Goal: Complete application form

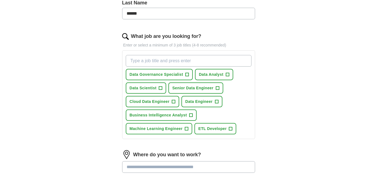
scroll to position [154, 0]
click at [226, 73] on span "+" at bounding box center [227, 74] width 3 height 4
click at [216, 100] on span "+" at bounding box center [216, 102] width 3 height 4
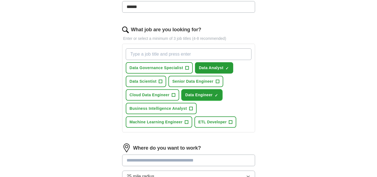
scroll to position [160, 0]
click at [174, 93] on span "+" at bounding box center [173, 95] width 3 height 4
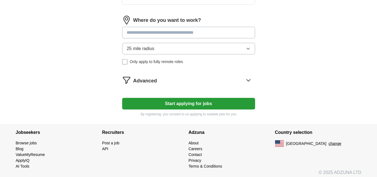
scroll to position [258, 0]
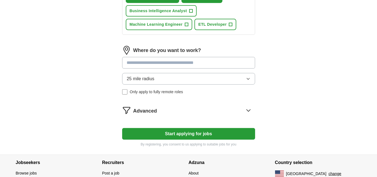
click at [170, 58] on input at bounding box center [188, 63] width 133 height 12
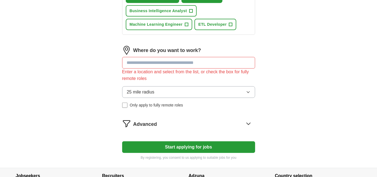
click at [179, 75] on div "Where do you want to work? Enter a location and select from the list, or check …" at bounding box center [188, 79] width 133 height 67
click at [178, 88] on button "25 mile radius" at bounding box center [188, 92] width 133 height 12
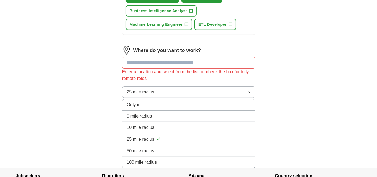
click at [173, 159] on div "100 mile radius" at bounding box center [189, 162] width 124 height 7
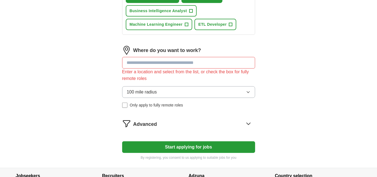
scroll to position [279, 0]
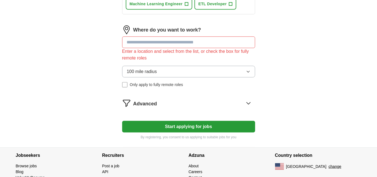
click at [173, 40] on input at bounding box center [188, 43] width 133 height 12
type input "*"
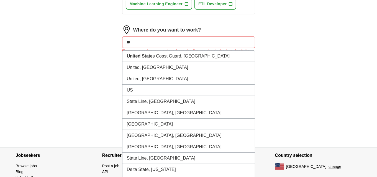
type input "*"
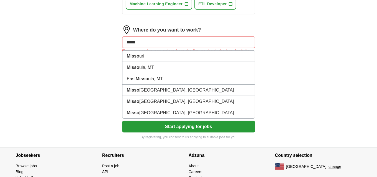
type input "******"
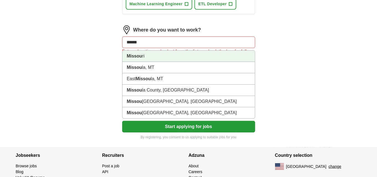
click at [186, 57] on li "[PERSON_NAME]" at bounding box center [189, 56] width 132 height 11
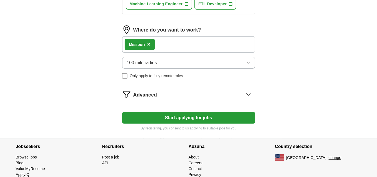
scroll to position [293, 0]
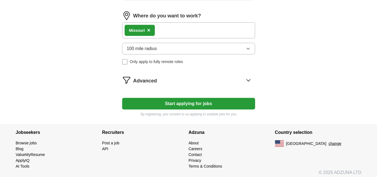
click at [179, 98] on button "Start applying for jobs" at bounding box center [188, 104] width 133 height 12
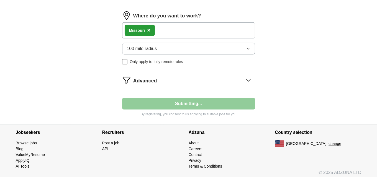
select select "**"
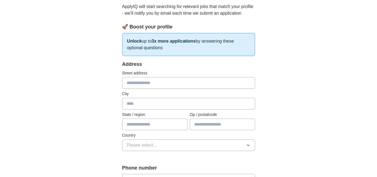
scroll to position [60, 0]
click at [167, 84] on input "text" at bounding box center [188, 83] width 133 height 12
type input "**********"
type input "**"
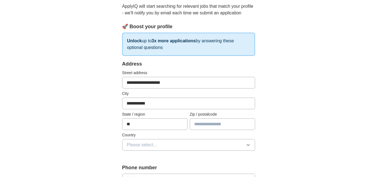
type input "*****"
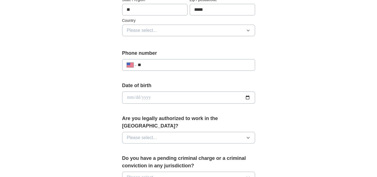
click at [171, 29] on button "Please select..." at bounding box center [188, 31] width 133 height 12
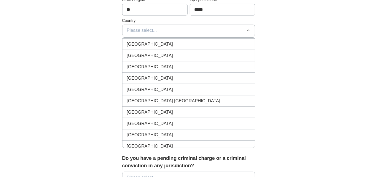
scroll to position [2578, 0]
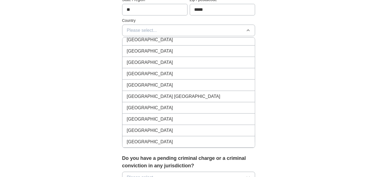
click at [148, 31] on span "Please select..." at bounding box center [142, 30] width 30 height 7
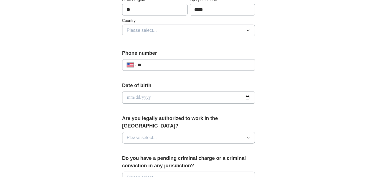
click at [132, 31] on span "Please select..." at bounding box center [142, 30] width 30 height 7
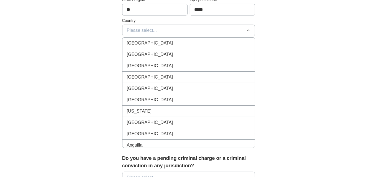
click at [140, 57] on li "[GEOGRAPHIC_DATA]" at bounding box center [189, 54] width 132 height 11
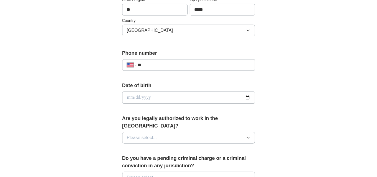
click at [144, 63] on input "**" at bounding box center [194, 65] width 113 height 7
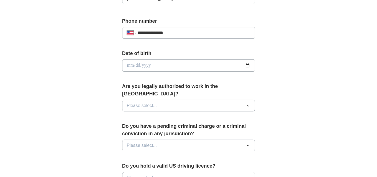
type input "**********"
click at [247, 64] on input "date" at bounding box center [188, 66] width 133 height 12
type input "**********"
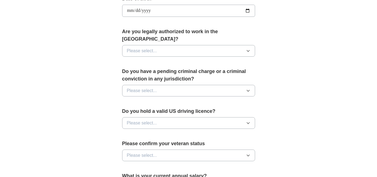
scroll to position [262, 0]
click at [229, 45] on button "Please select..." at bounding box center [188, 51] width 133 height 12
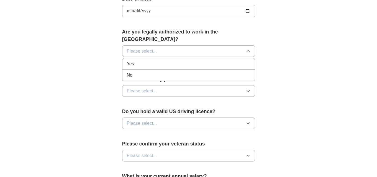
click at [195, 61] on div "Yes" at bounding box center [189, 64] width 124 height 7
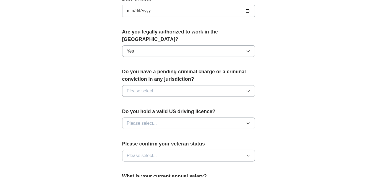
scroll to position [290, 0]
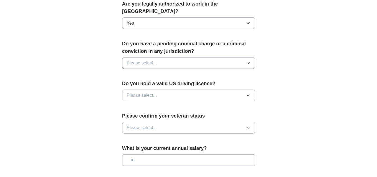
click at [193, 57] on button "Please select..." at bounding box center [188, 63] width 133 height 12
click at [189, 84] on div "No" at bounding box center [189, 87] width 124 height 7
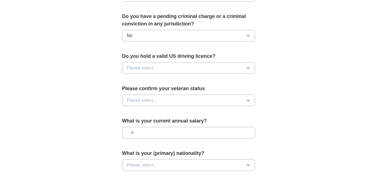
click at [187, 64] on button "Please select..." at bounding box center [188, 68] width 133 height 12
click at [183, 89] on div "No" at bounding box center [189, 92] width 124 height 7
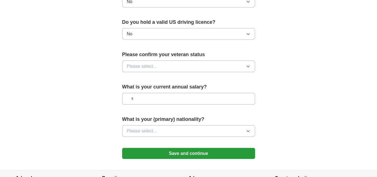
scroll to position [351, 0]
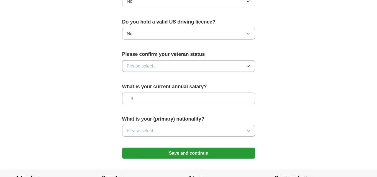
click at [177, 60] on button "Please select..." at bounding box center [188, 66] width 133 height 12
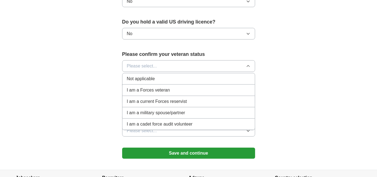
click at [174, 76] on div "Not applicable" at bounding box center [189, 79] width 124 height 7
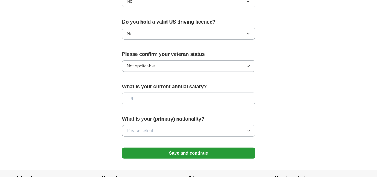
scroll to position [383, 0]
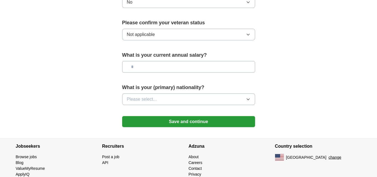
click at [172, 61] on input "text" at bounding box center [188, 67] width 133 height 12
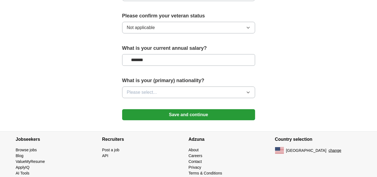
type input "*******"
click at [162, 87] on button "Please select..." at bounding box center [188, 93] width 133 height 12
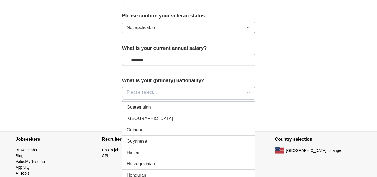
scroll to position [804, 0]
click at [144, 89] on span "Please select..." at bounding box center [142, 92] width 30 height 7
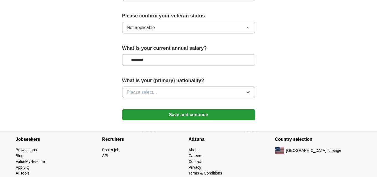
click at [140, 89] on span "Please select..." at bounding box center [142, 92] width 30 height 7
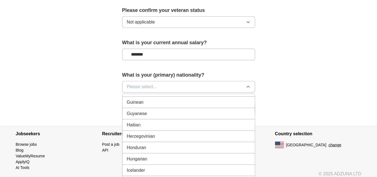
scroll to position [865, 0]
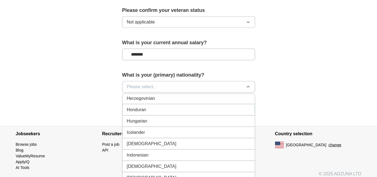
click at [134, 139] on li "[DEMOGRAPHIC_DATA]" at bounding box center [189, 144] width 132 height 11
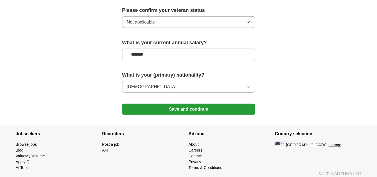
scroll to position [390, 0]
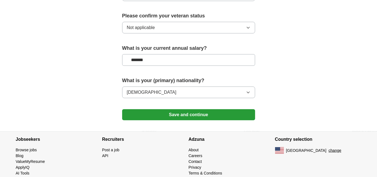
click at [151, 109] on button "Save and continue" at bounding box center [188, 114] width 133 height 11
